Goal: Transaction & Acquisition: Purchase product/service

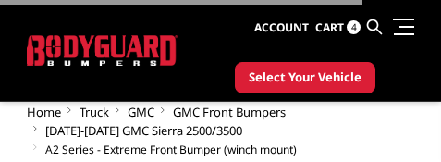
select select "1384"
select select "540"
select select "518"
select select "1080"
select select "1695"
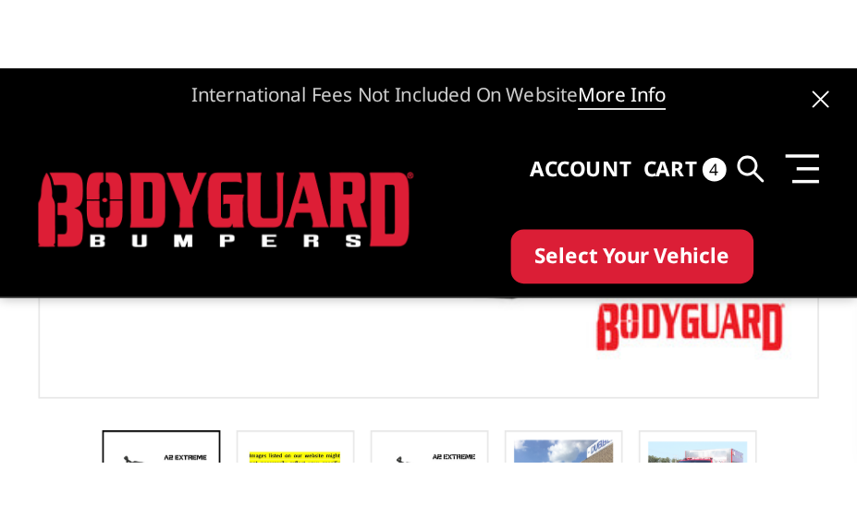
scroll to position [241, 0]
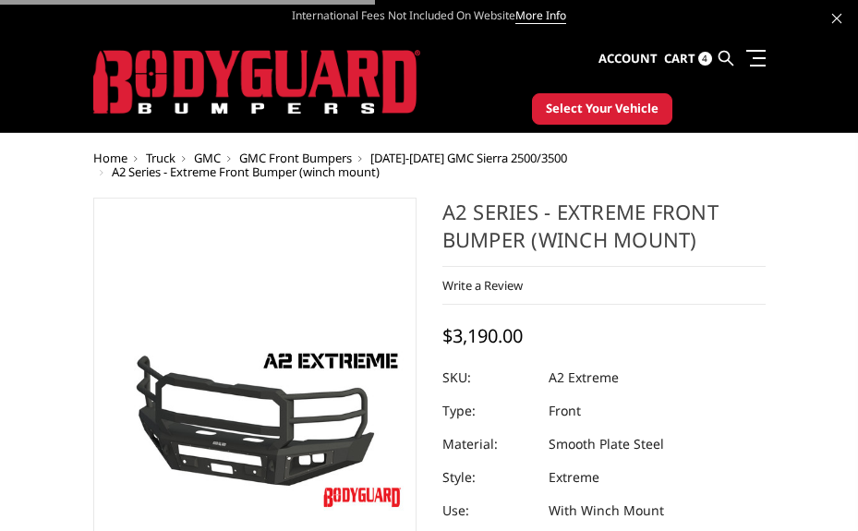
select select "1384"
select select "540"
select select "518"
select select "1080"
select select "1695"
